Goal: Task Accomplishment & Management: Manage account settings

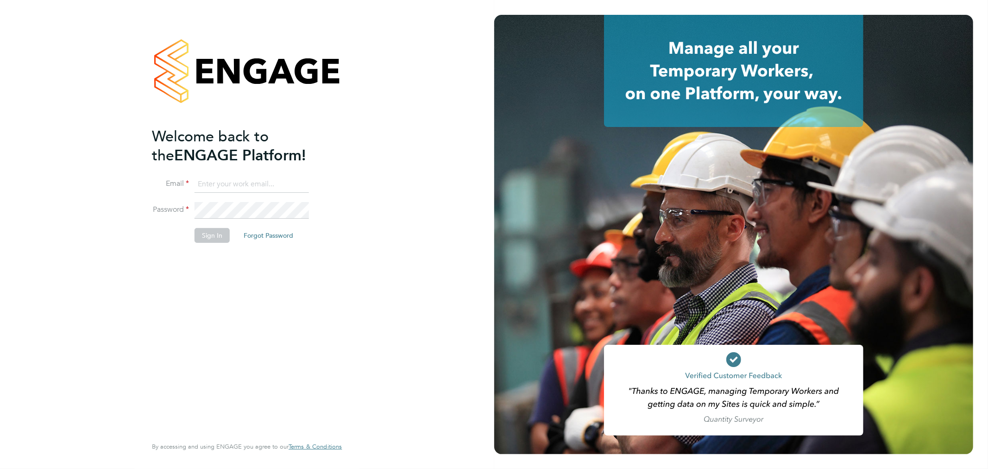
type input "myles.godbold@vistry.co.uk"
click at [216, 228] on button "Sign In" at bounding box center [212, 235] width 35 height 15
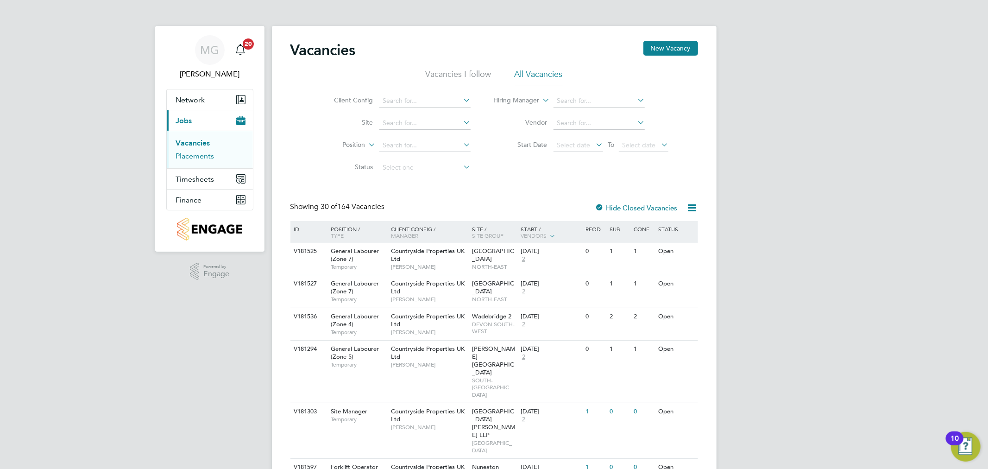
click at [211, 155] on link "Placements" at bounding box center [195, 155] width 38 height 9
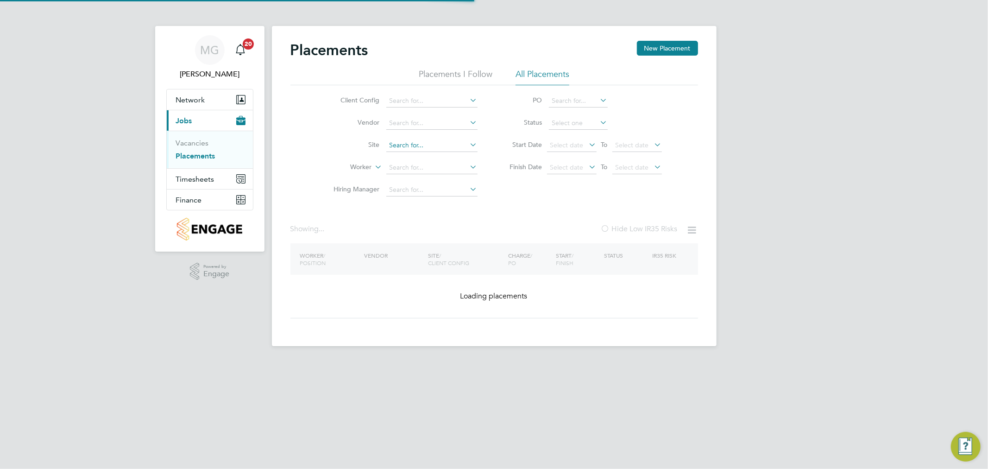
click at [450, 149] on input at bounding box center [431, 145] width 91 height 13
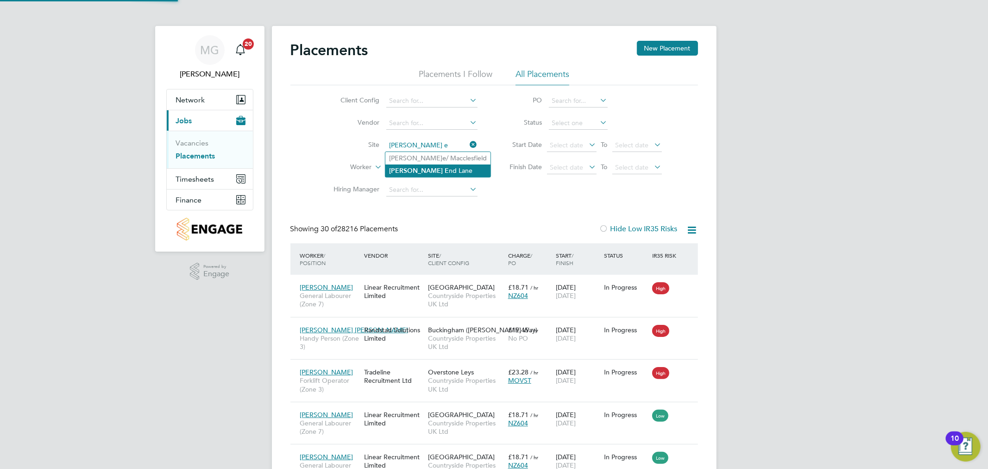
click at [427, 165] on li "[PERSON_NAME] E nd Lane" at bounding box center [437, 170] width 105 height 13
type input "[PERSON_NAME][GEOGRAPHIC_DATA][PERSON_NAME]"
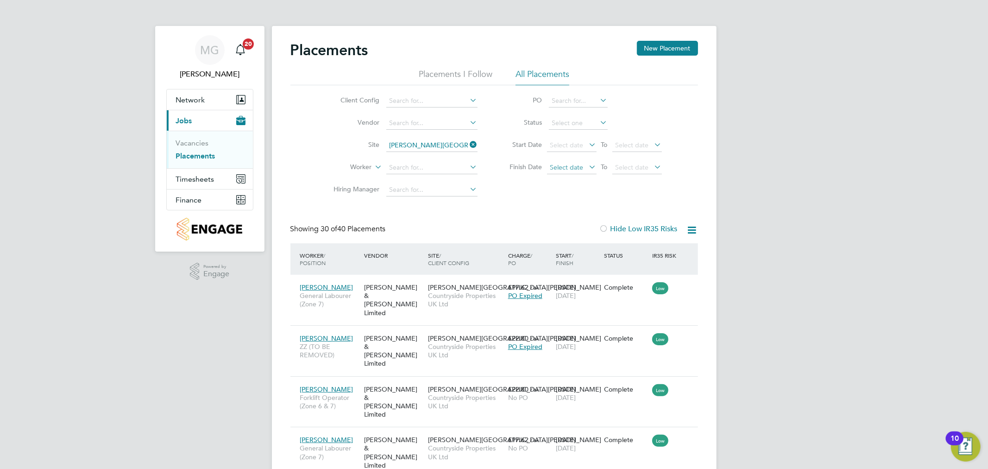
click at [575, 170] on span "Select date" at bounding box center [566, 167] width 33 height 8
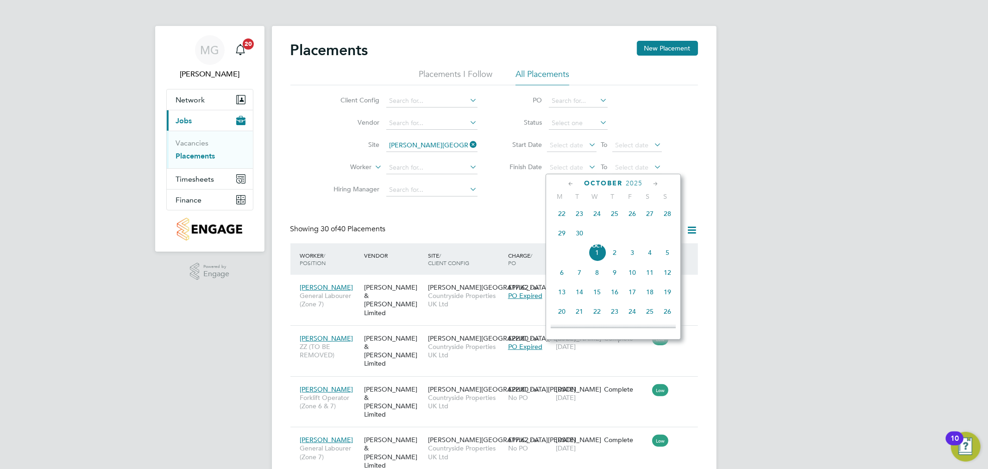
click at [577, 233] on span "30" at bounding box center [580, 233] width 18 height 18
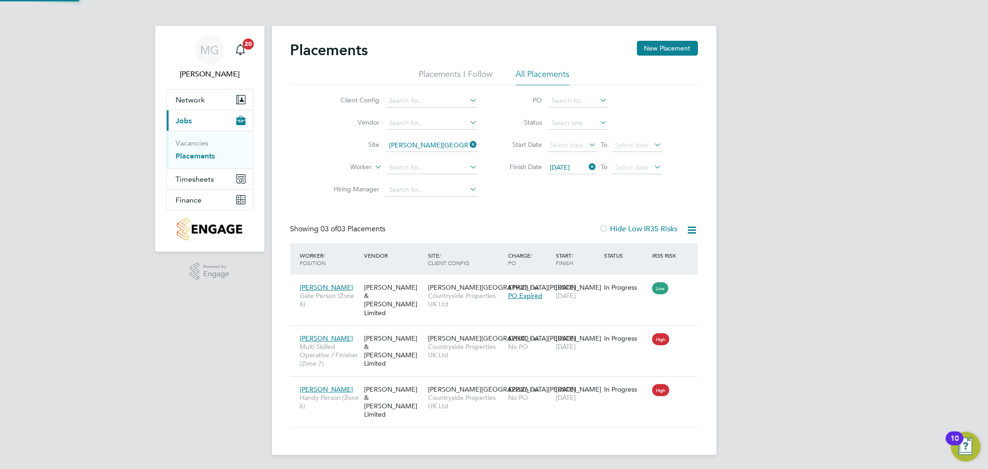
scroll to position [35, 81]
click at [411, 387] on div "[PERSON_NAME] & [PERSON_NAME] Limited" at bounding box center [394, 401] width 64 height 43
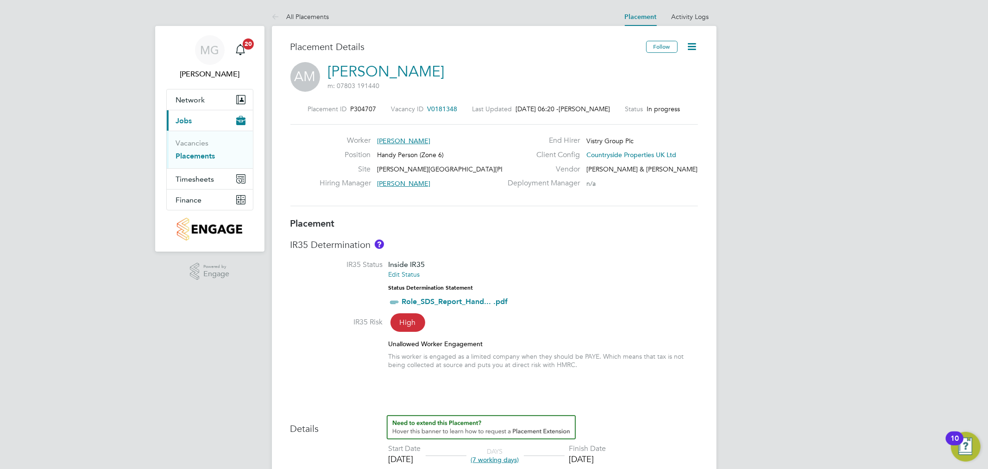
click at [698, 42] on icon at bounding box center [692, 47] width 12 height 12
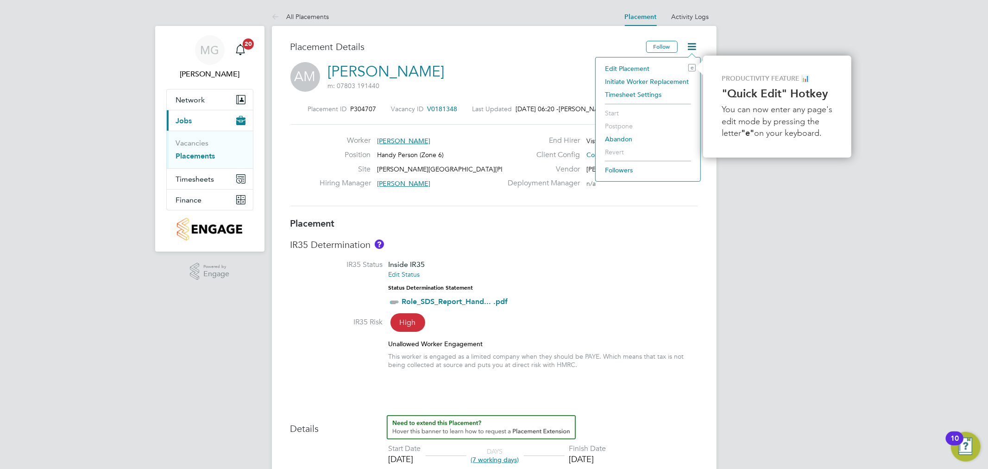
click at [631, 69] on li "Edit Placement e" at bounding box center [647, 68] width 95 height 13
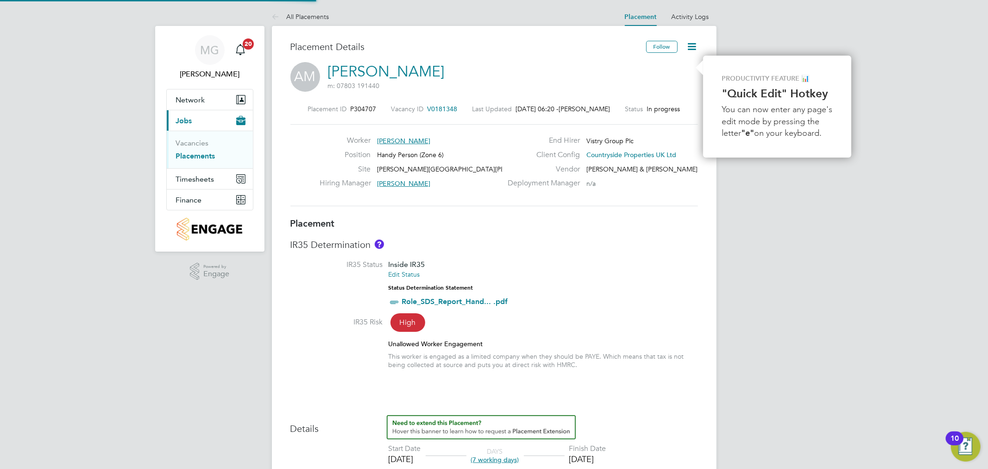
type input "Andrew Charters"
type input "[DATE]"
type input "08:00"
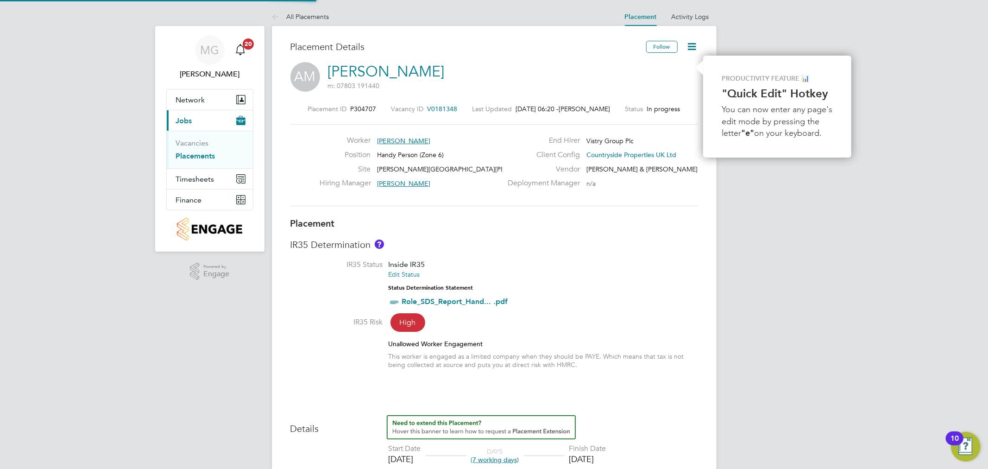
type input "17:00"
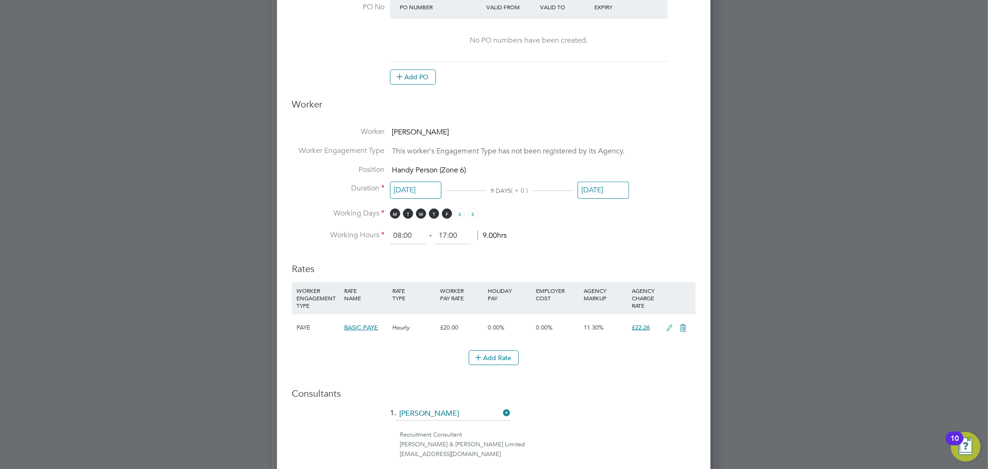
click at [605, 186] on input "[DATE]" at bounding box center [603, 190] width 51 height 17
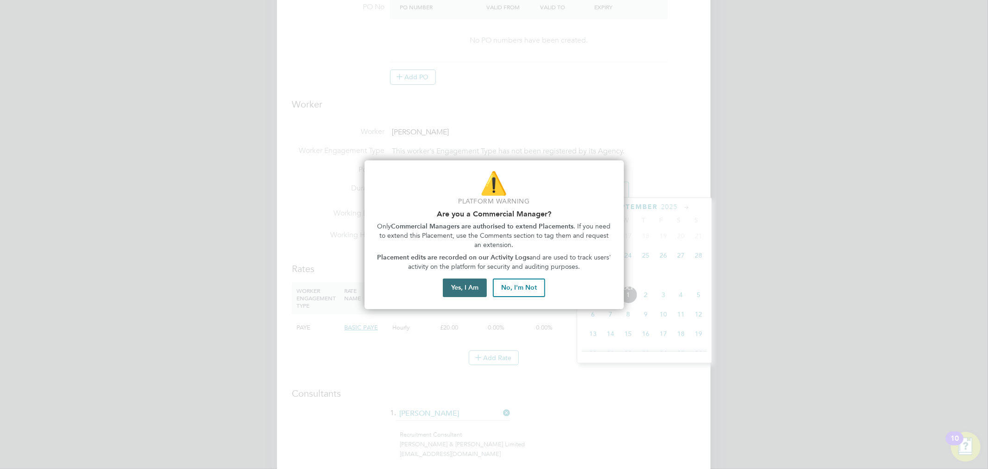
click at [457, 290] on button "Yes, I Am" at bounding box center [465, 287] width 44 height 19
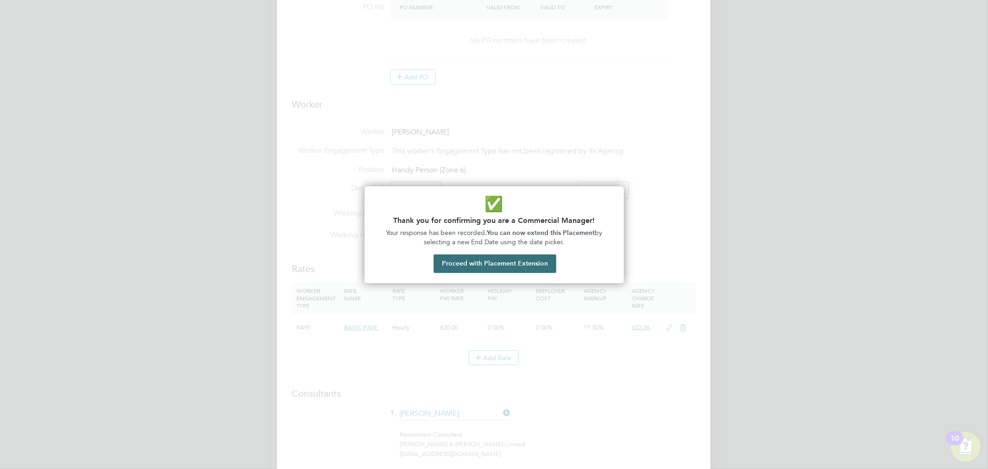
click at [474, 264] on button "Proceed with Placement Extension" at bounding box center [495, 263] width 123 height 19
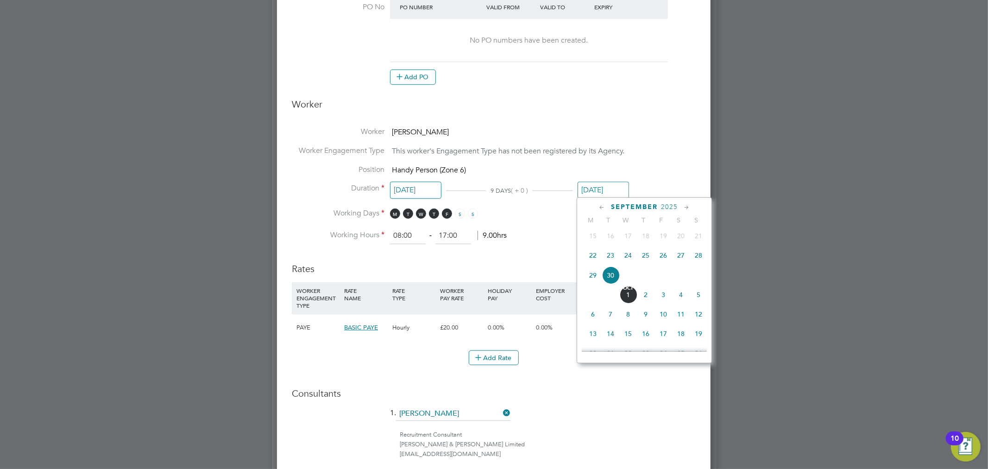
click at [687, 204] on icon at bounding box center [686, 207] width 9 height 10
click at [664, 317] on span "31" at bounding box center [664, 314] width 18 height 18
type input "[DATE]"
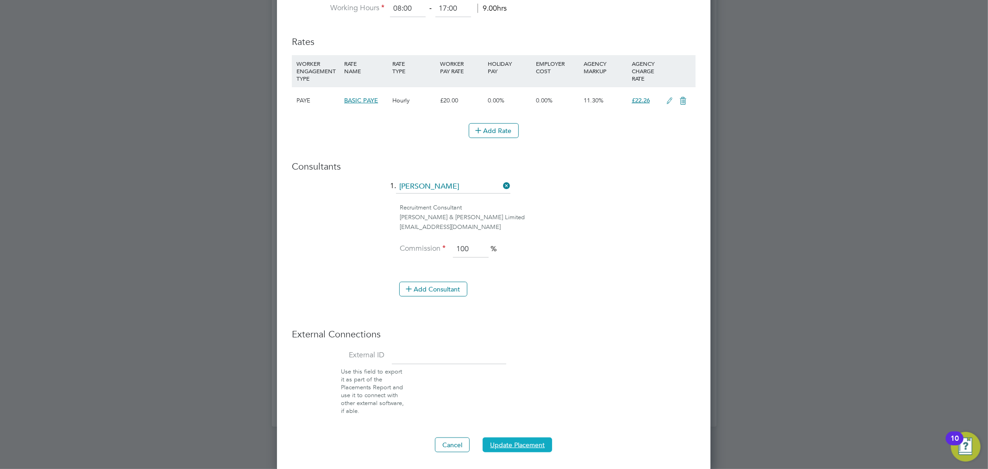
click at [521, 446] on button "Update Placement" at bounding box center [517, 444] width 69 height 15
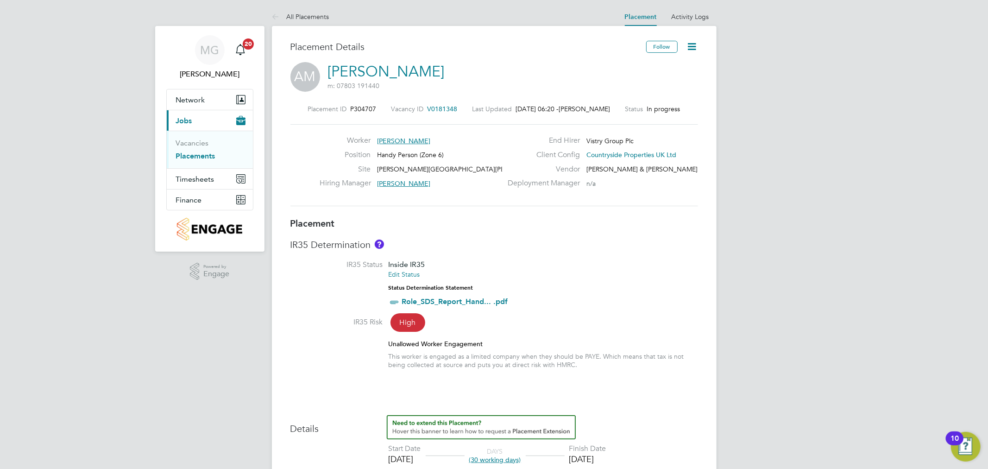
click at [213, 154] on link "Placements" at bounding box center [195, 155] width 39 height 9
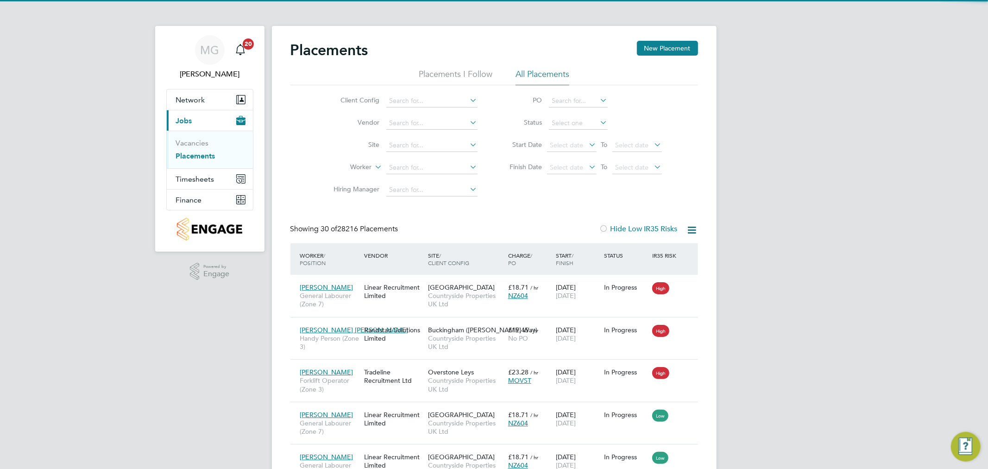
scroll to position [35, 81]
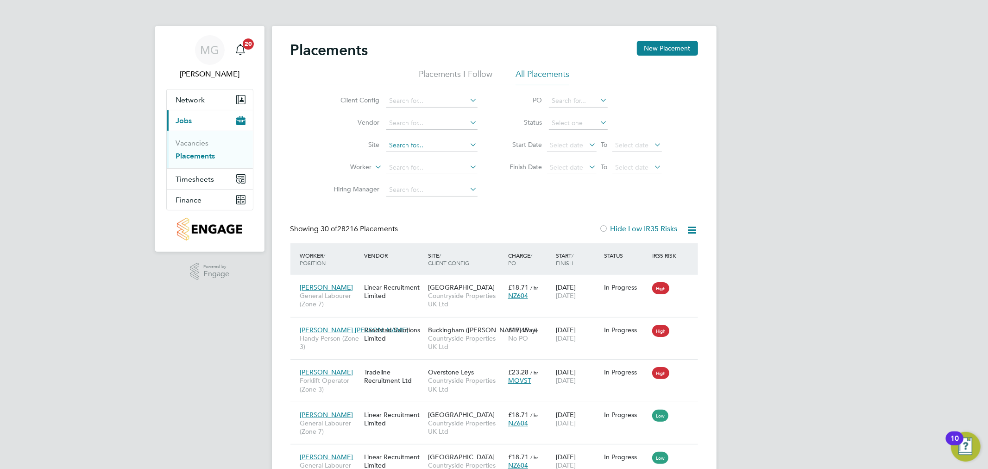
click at [441, 145] on input at bounding box center [431, 145] width 91 height 13
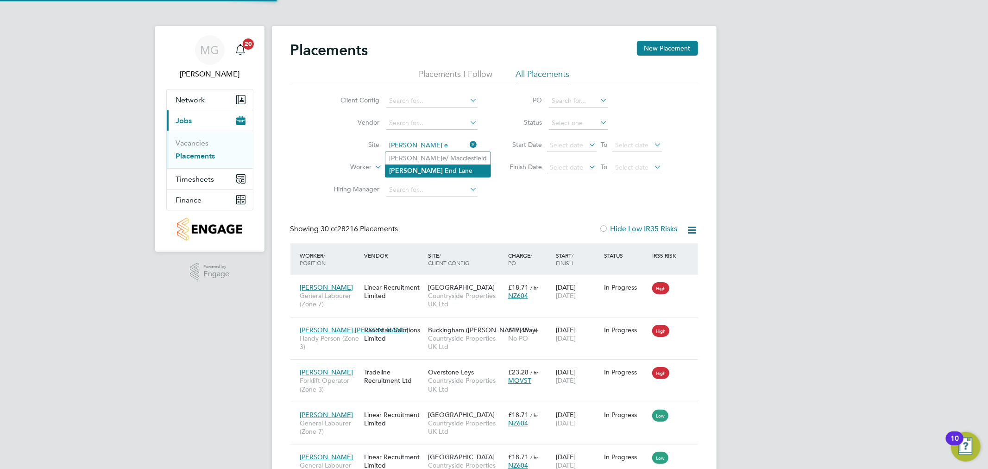
click at [442, 169] on li "[PERSON_NAME] E nd Lane" at bounding box center [437, 170] width 105 height 13
type input "[PERSON_NAME][GEOGRAPHIC_DATA][PERSON_NAME]"
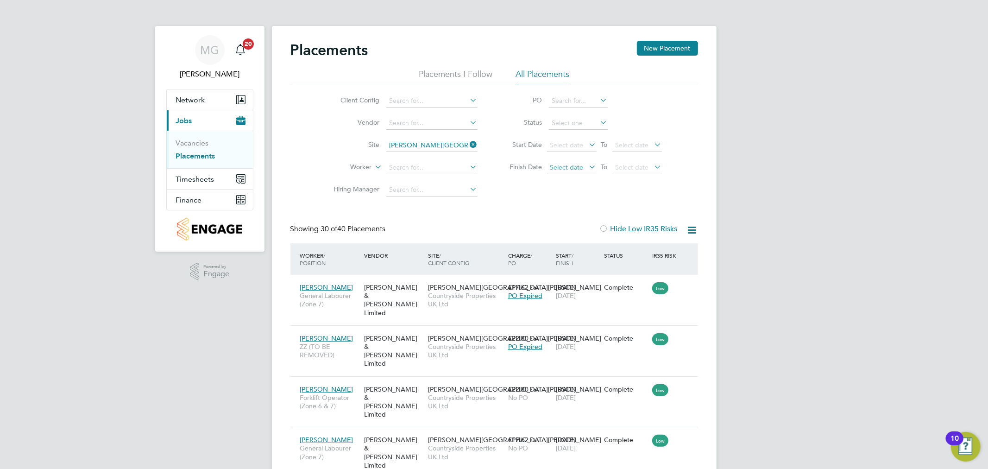
click at [574, 166] on span "Select date" at bounding box center [566, 167] width 33 height 8
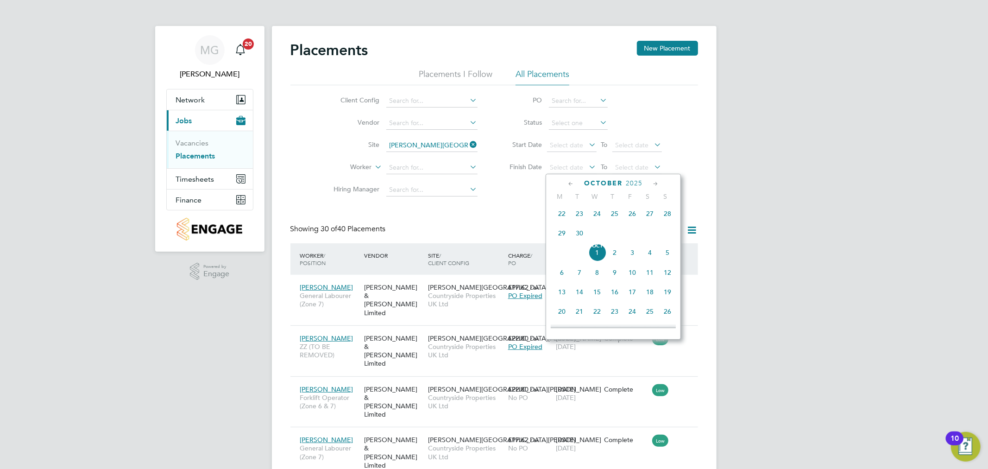
click at [583, 234] on span "30" at bounding box center [580, 233] width 18 height 18
